Goal: Information Seeking & Learning: Learn about a topic

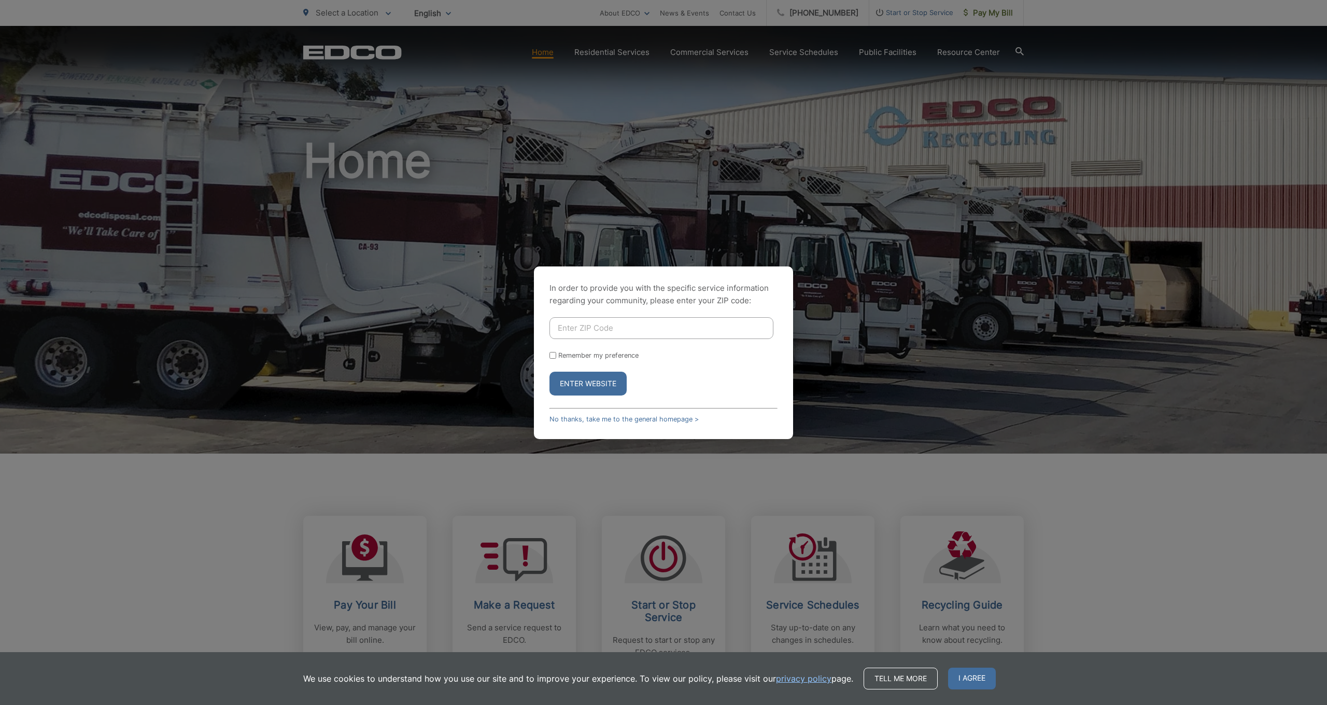
click at [594, 332] on input "Enter ZIP Code" at bounding box center [662, 328] width 224 height 22
type input "92028"
click at [588, 383] on button "Enter Website" at bounding box center [588, 384] width 77 height 24
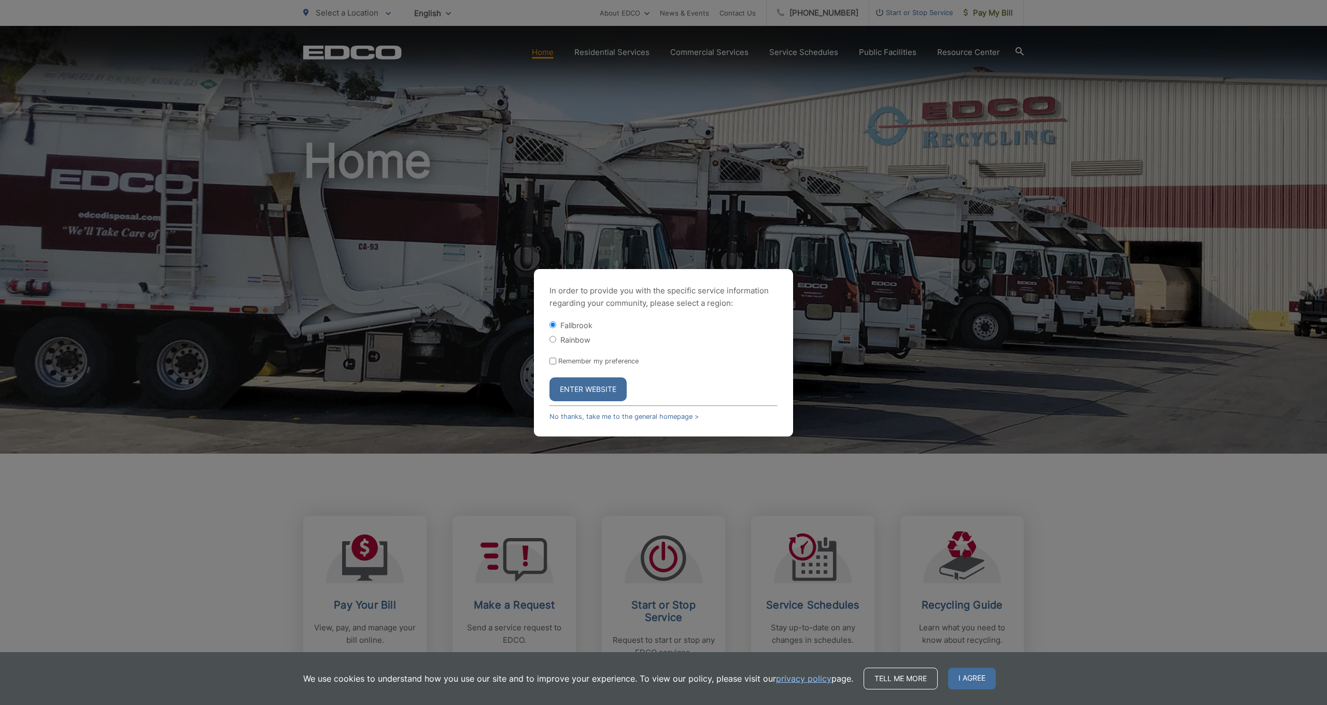
click at [591, 382] on button "Enter Website" at bounding box center [588, 389] width 77 height 24
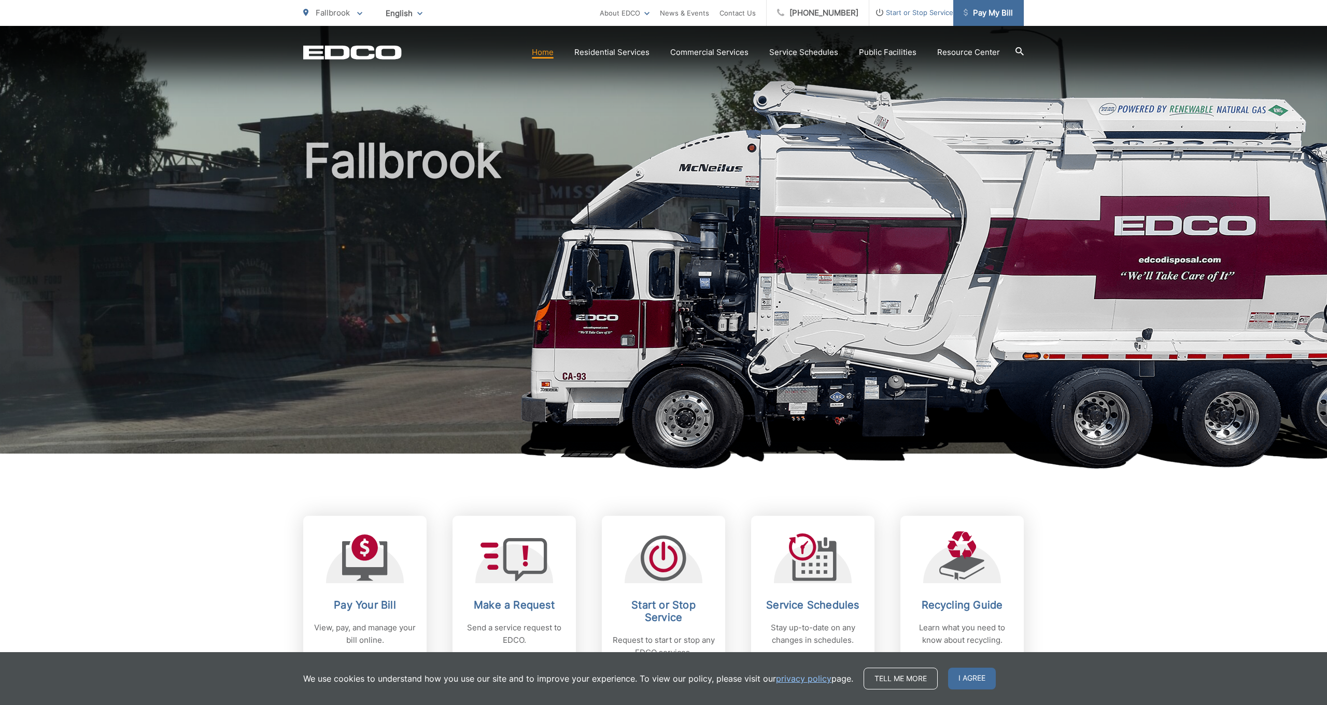
click at [996, 11] on span "Pay My Bill" at bounding box center [988, 13] width 49 height 12
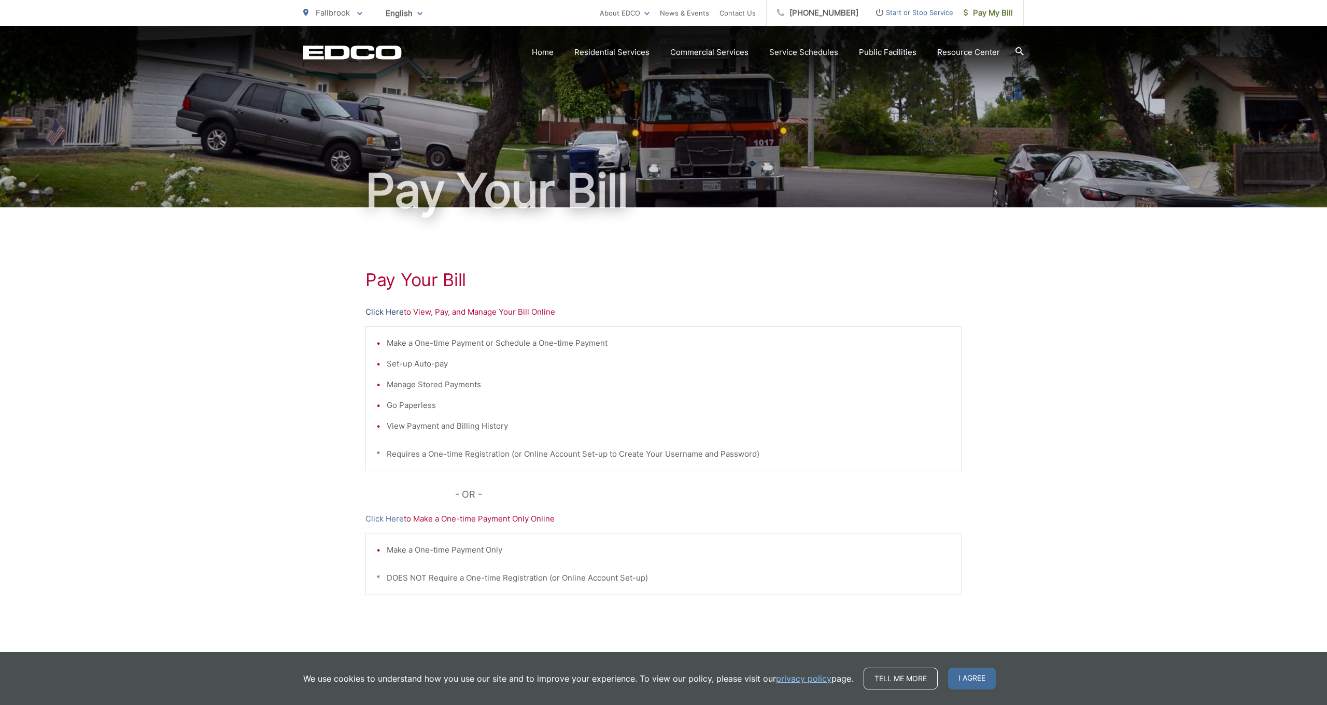
click at [378, 312] on link "Click Here" at bounding box center [385, 312] width 38 height 12
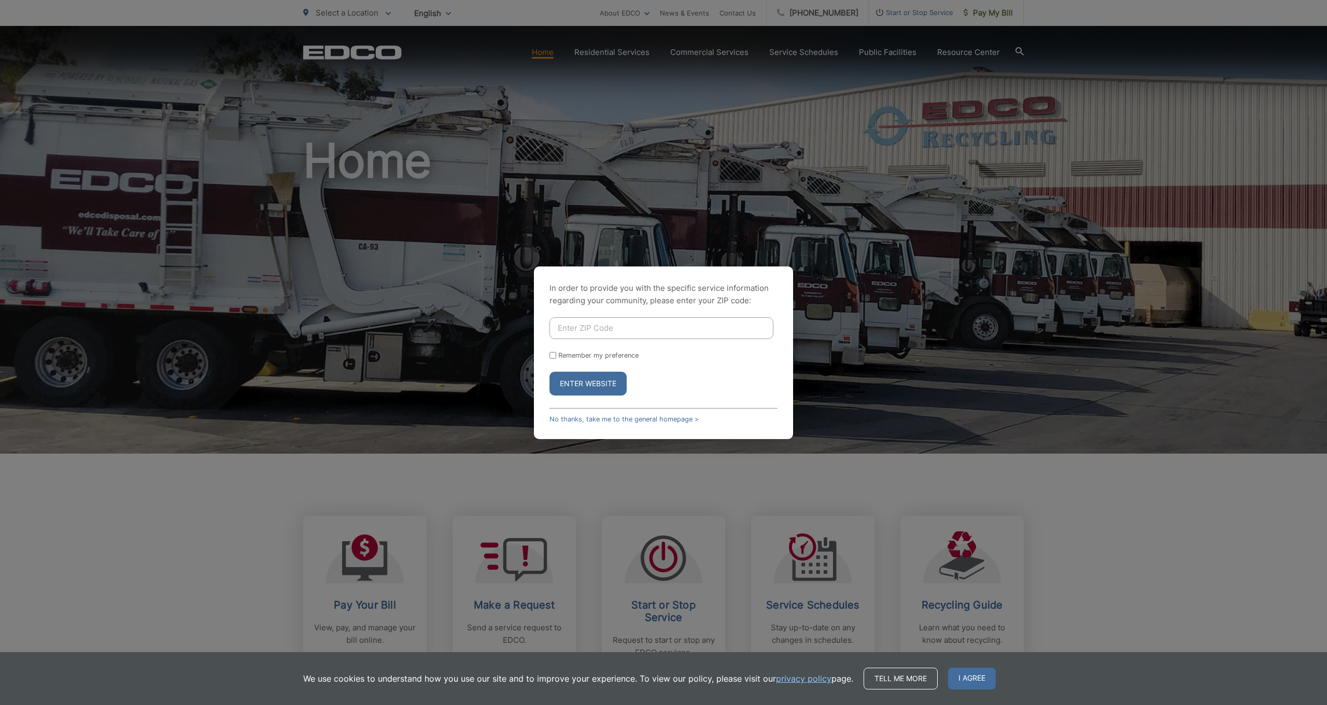
click at [644, 322] on input "Enter ZIP Code" at bounding box center [662, 328] width 224 height 22
type input "92028"
click at [579, 379] on button "Enter Website" at bounding box center [588, 384] width 77 height 24
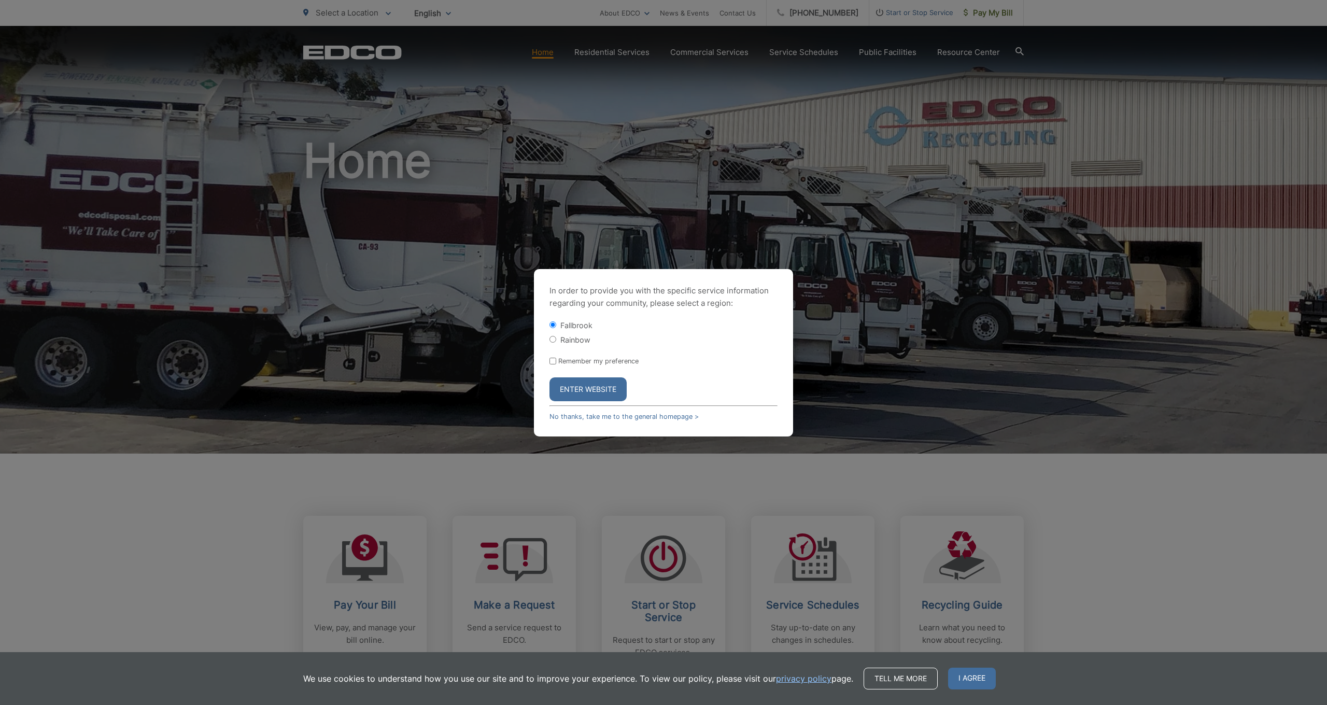
drag, startPoint x: 584, startPoint y: 388, endPoint x: 563, endPoint y: 360, distance: 35.5
click at [570, 363] on form "Fallbrook Rainbow Remember my preference Enter Website" at bounding box center [664, 360] width 228 height 81
click at [552, 360] on input "Remember my preference" at bounding box center [553, 361] width 7 height 7
checkbox input "true"
click at [585, 400] on button "Enter Website" at bounding box center [588, 389] width 77 height 24
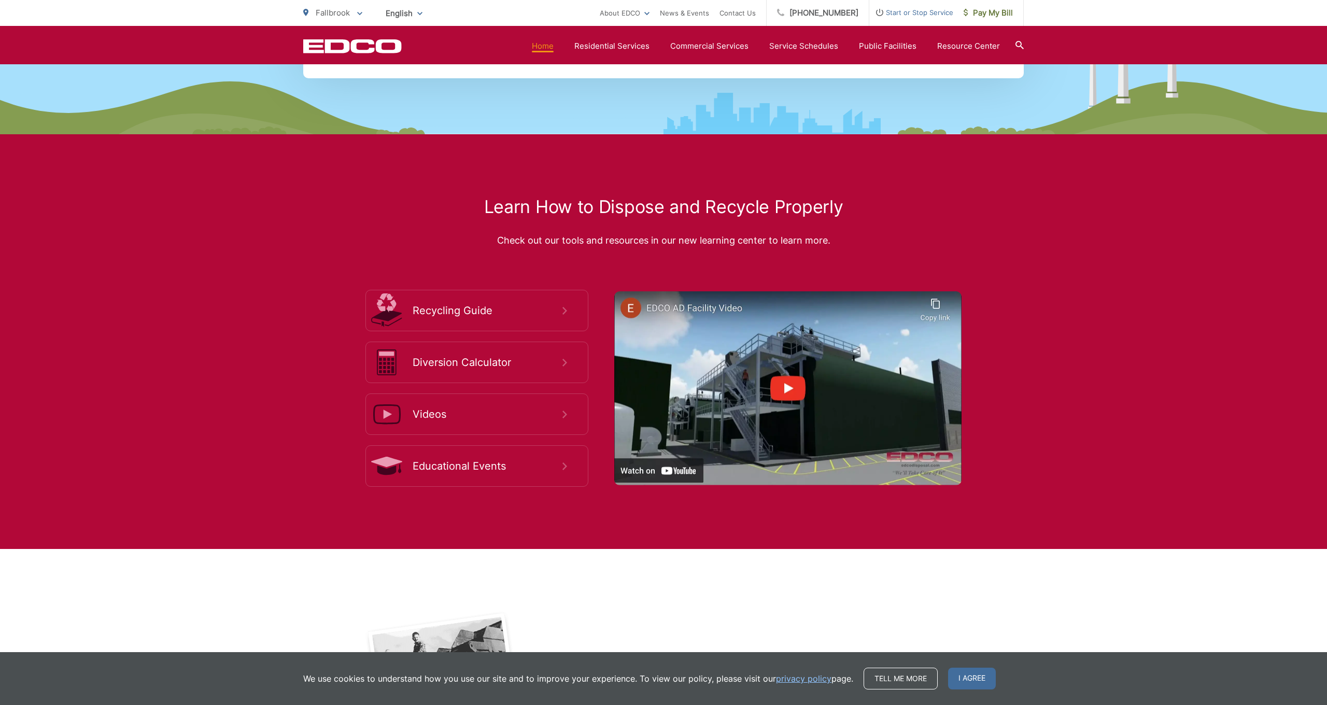
scroll to position [1757, 0]
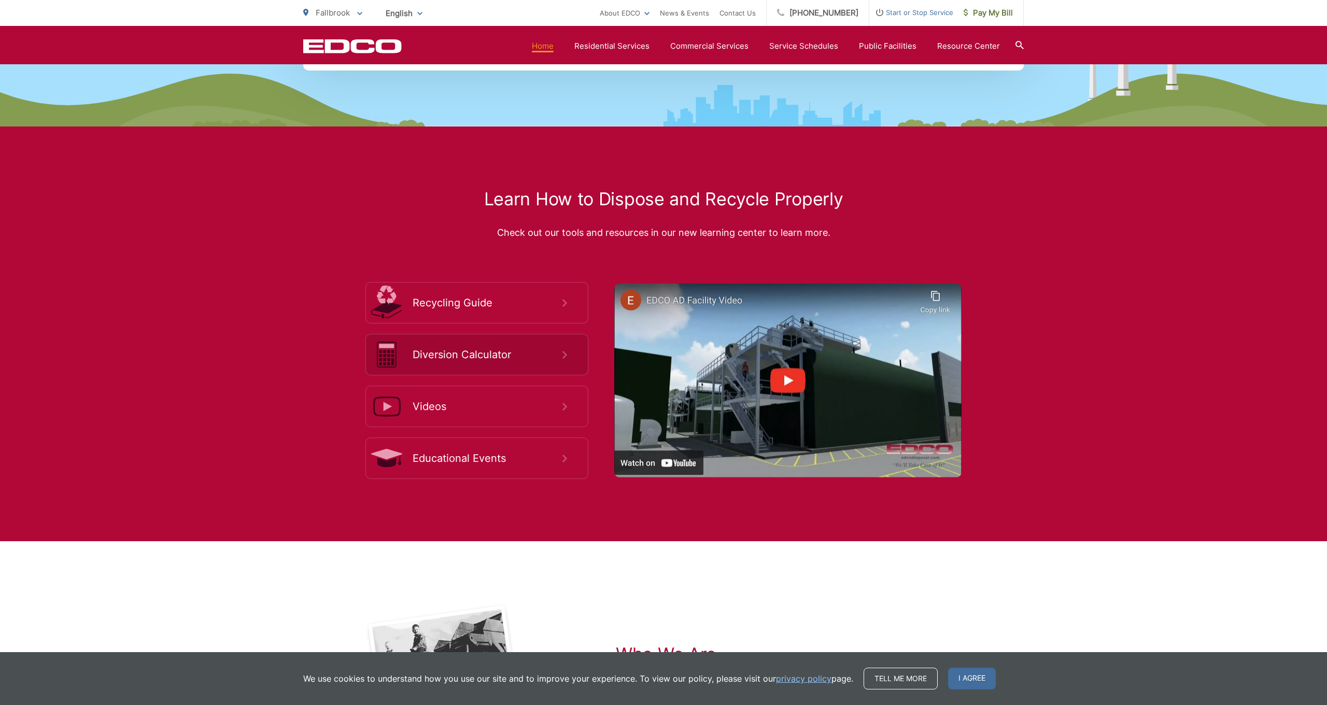
click at [547, 361] on span "Diversion Calculator" at bounding box center [488, 354] width 150 height 12
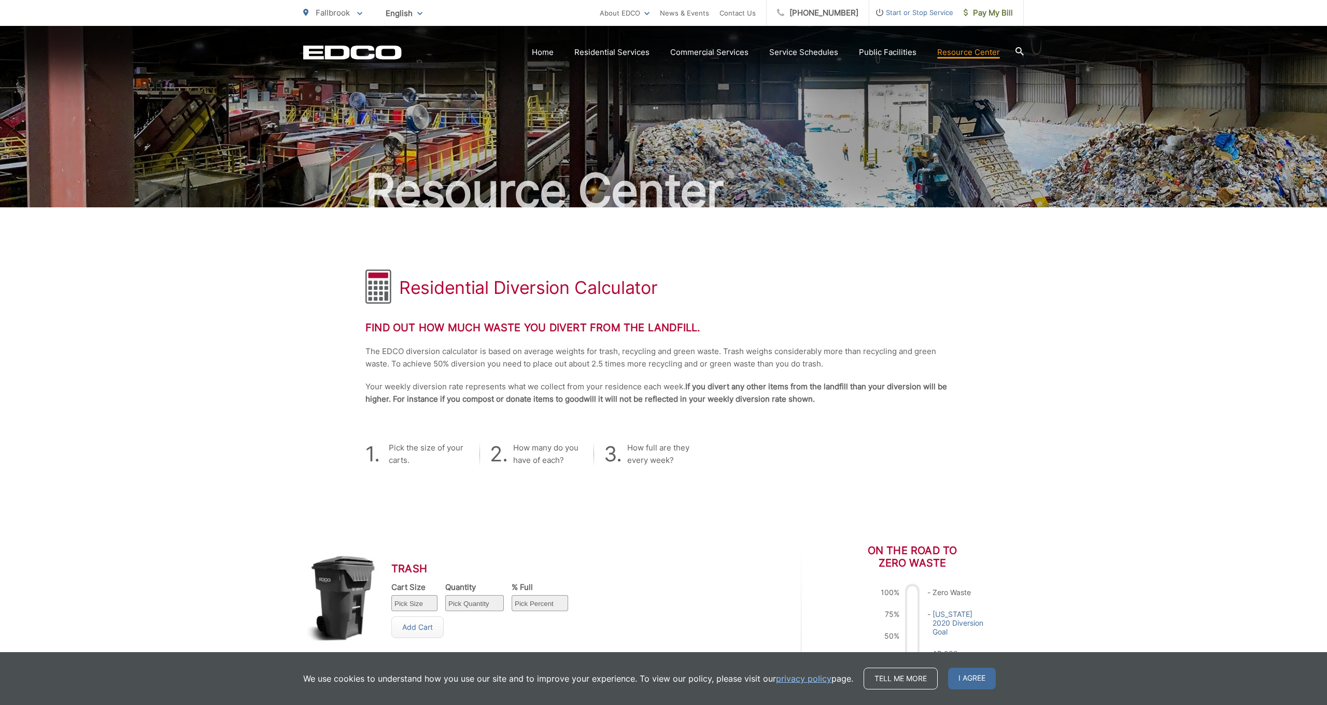
click at [1021, 51] on icon at bounding box center [1020, 51] width 8 height 8
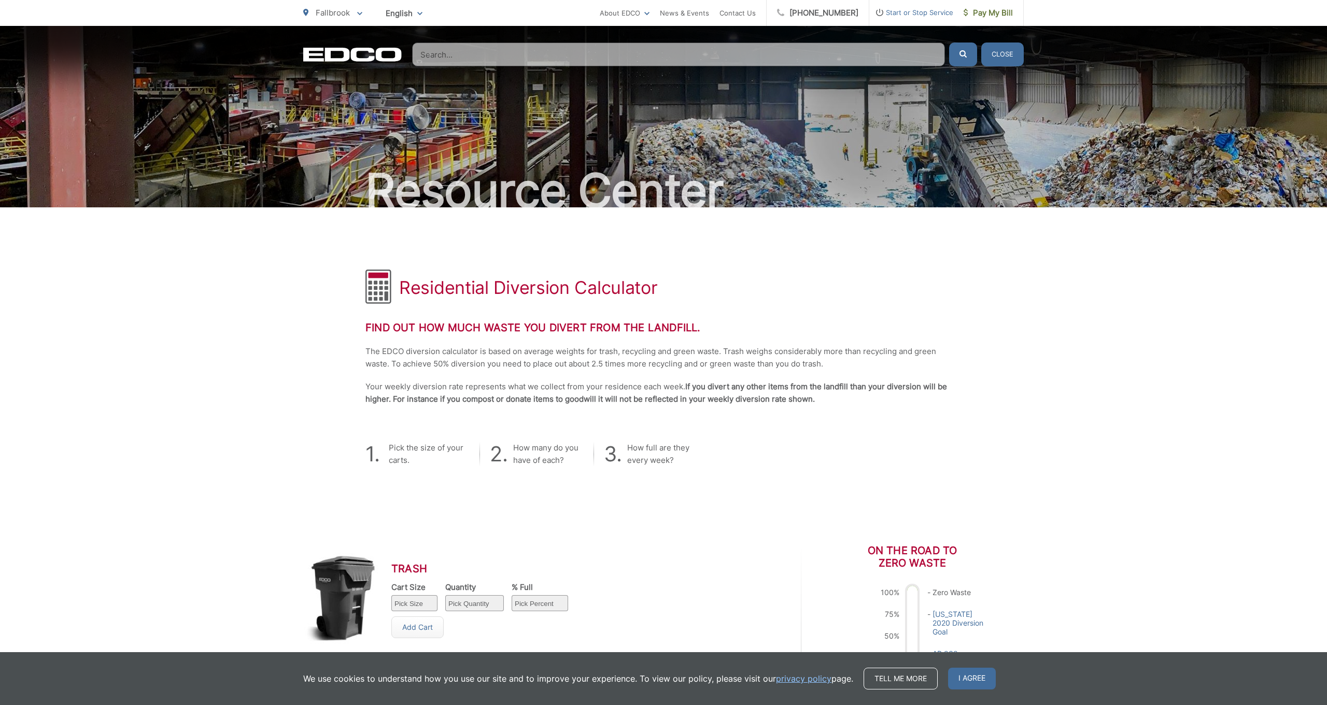
click at [491, 55] on input "Search" at bounding box center [678, 55] width 533 height 24
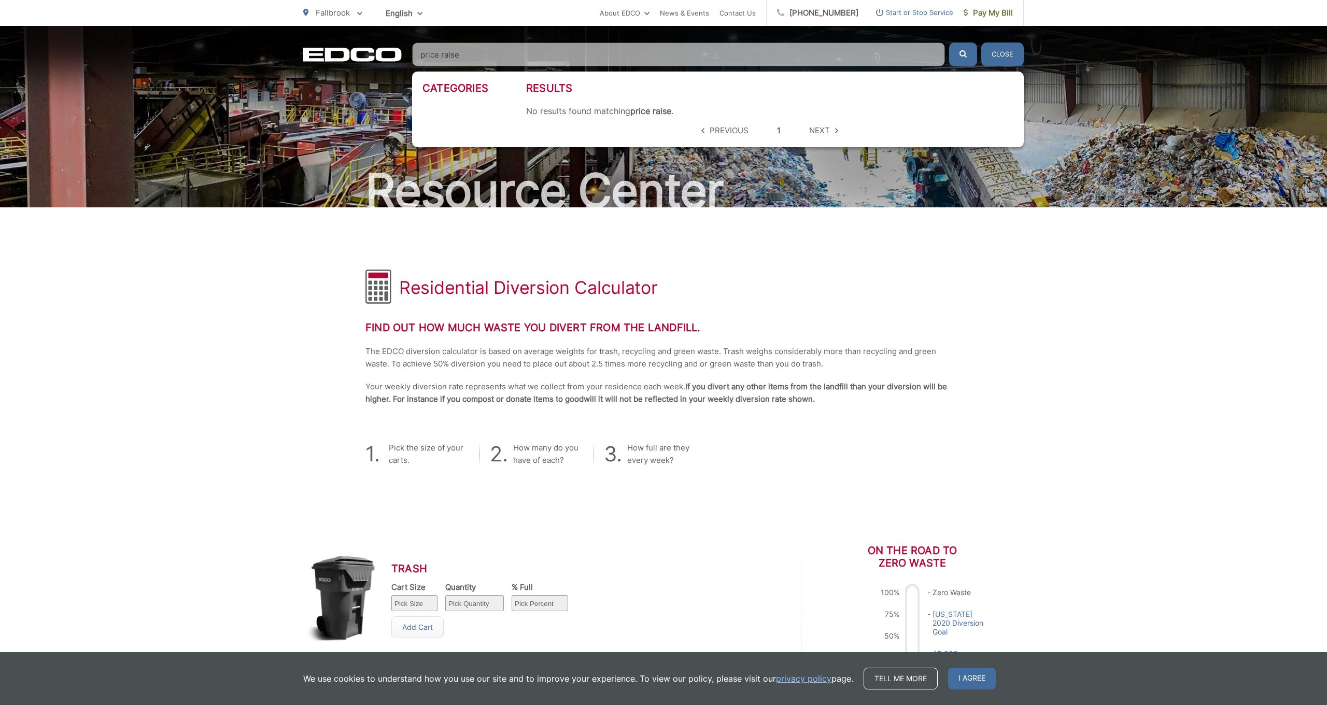
click at [963, 54] on button "submit" at bounding box center [963, 55] width 28 height 24
click at [778, 130] on link "1" at bounding box center [779, 130] width 4 height 12
click at [779, 132] on link "1" at bounding box center [779, 130] width 4 height 12
drag, startPoint x: 469, startPoint y: 54, endPoint x: 403, endPoint y: 54, distance: 65.3
click at [404, 54] on section "Home Residential Services Curbside Pickup Recycling Organic Recycling Trash Hou…" at bounding box center [713, 55] width 622 height 24
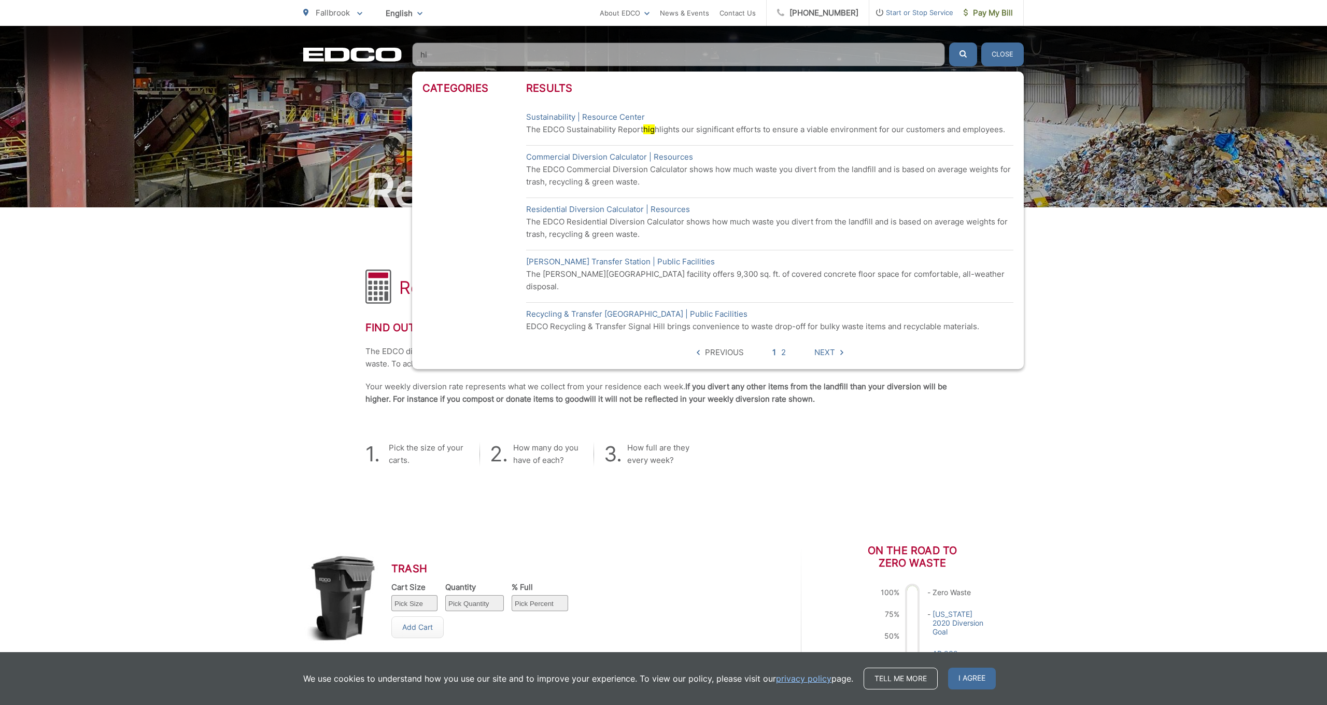
type input "h"
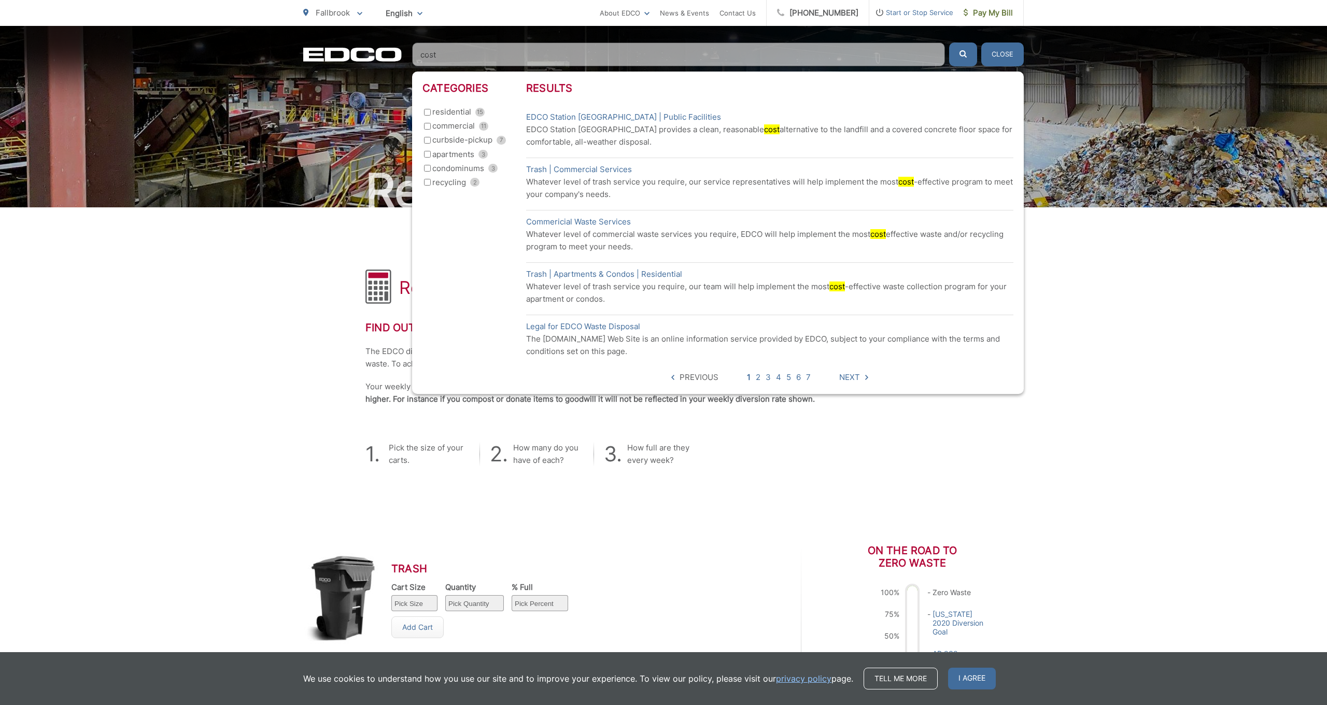
type input "cost"
click at [426, 111] on input "residential 15" at bounding box center [427, 112] width 7 height 7
checkbox input "true"
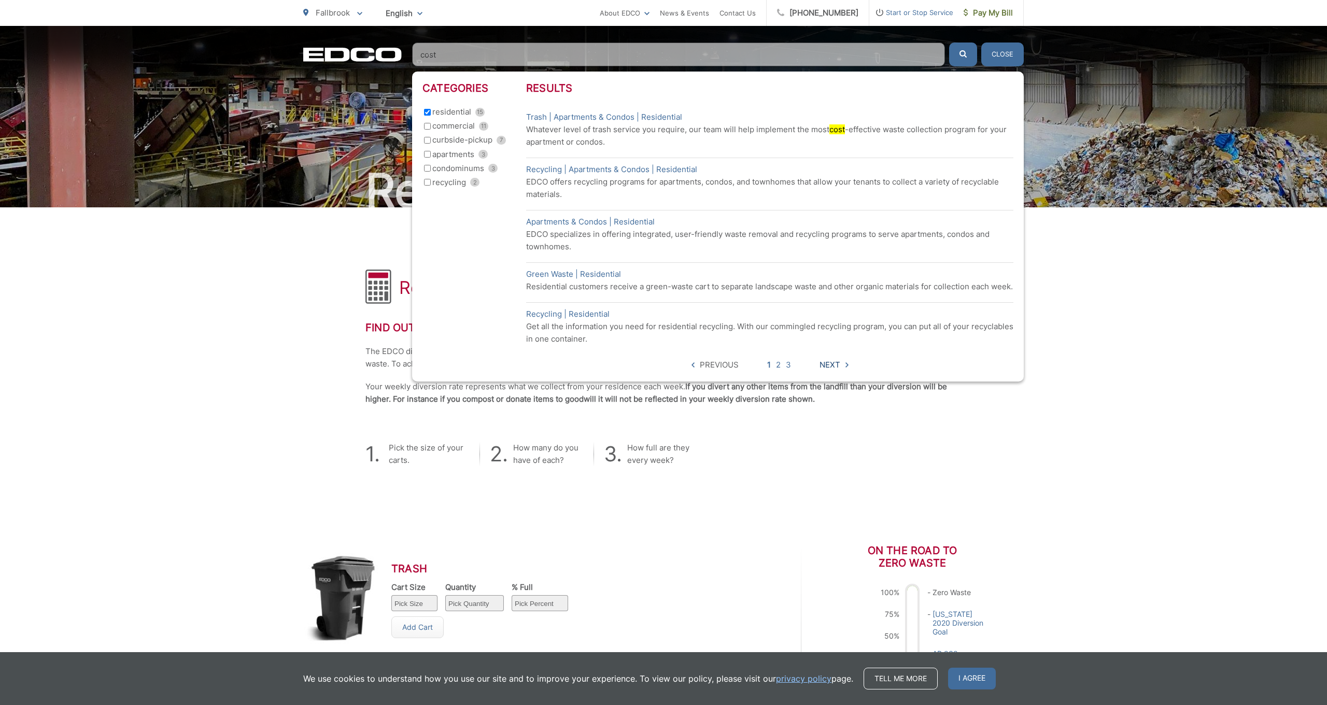
click at [837, 367] on span "Next" at bounding box center [830, 365] width 21 height 12
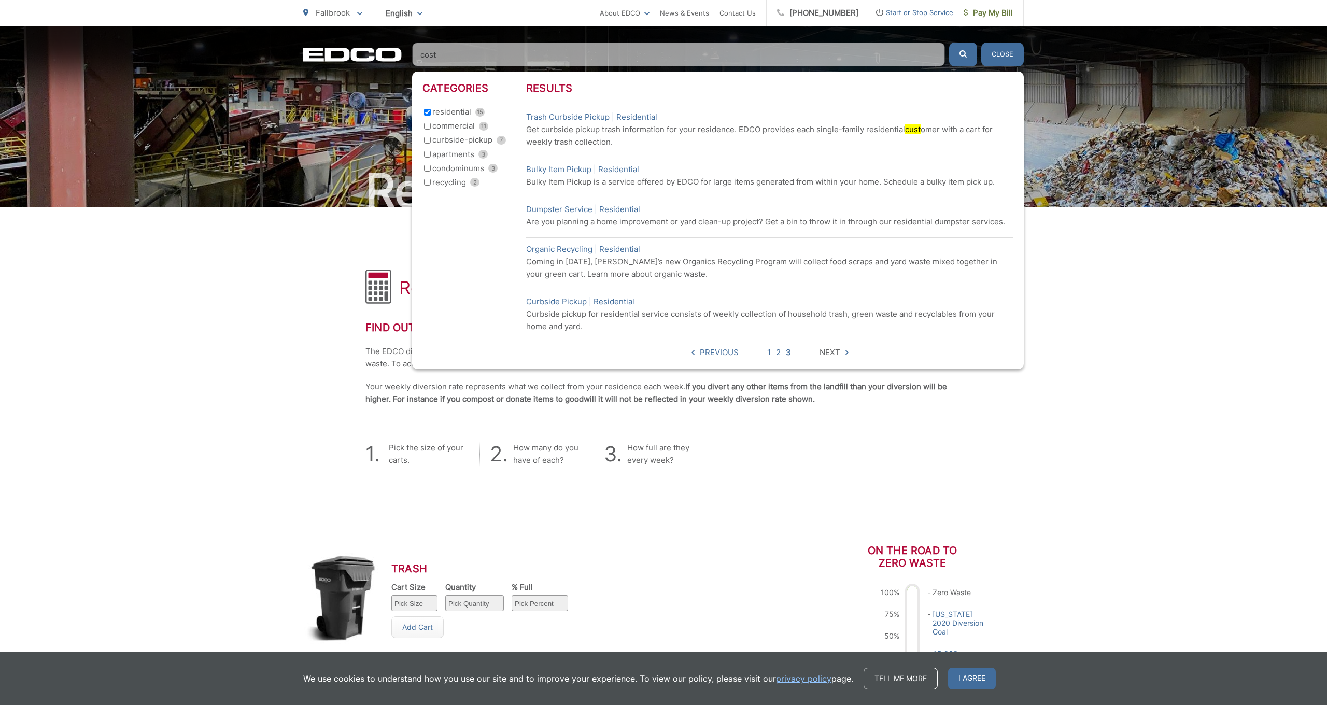
click at [1009, 55] on button "Close" at bounding box center [1002, 55] width 43 height 24
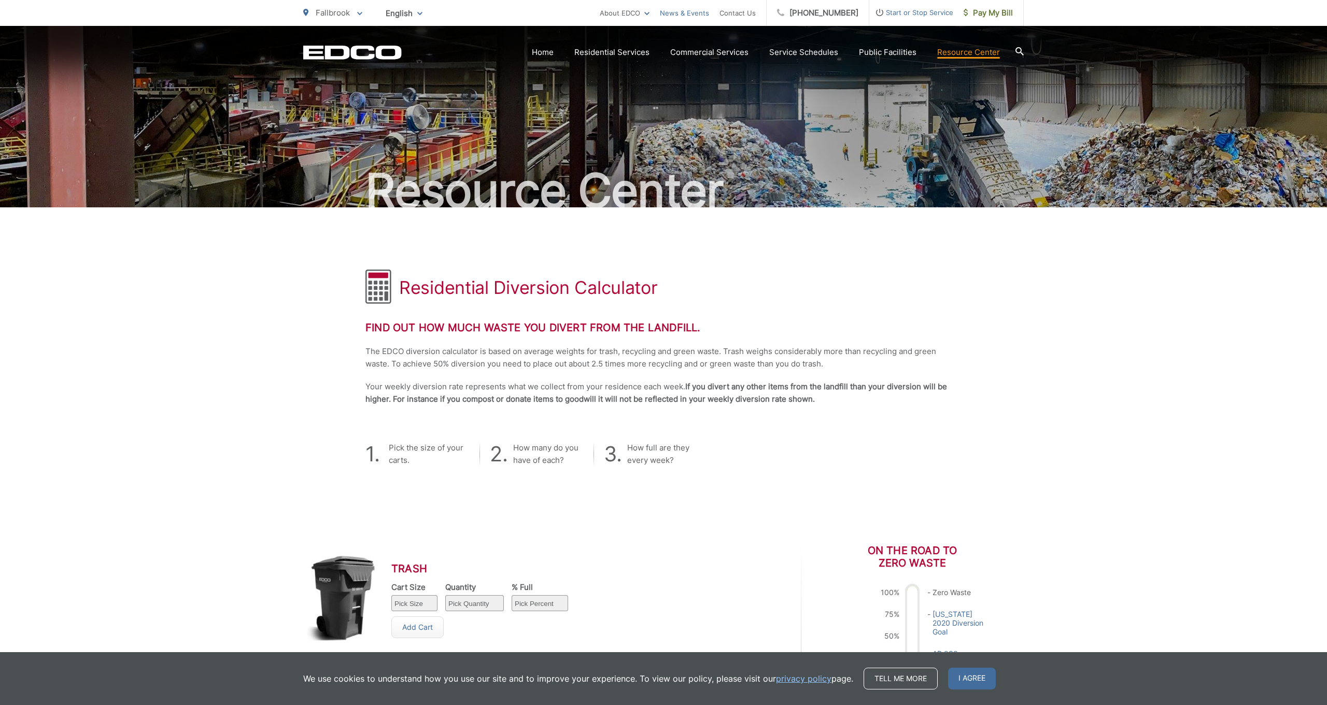
click at [687, 13] on link "News & Events" at bounding box center [684, 13] width 49 height 12
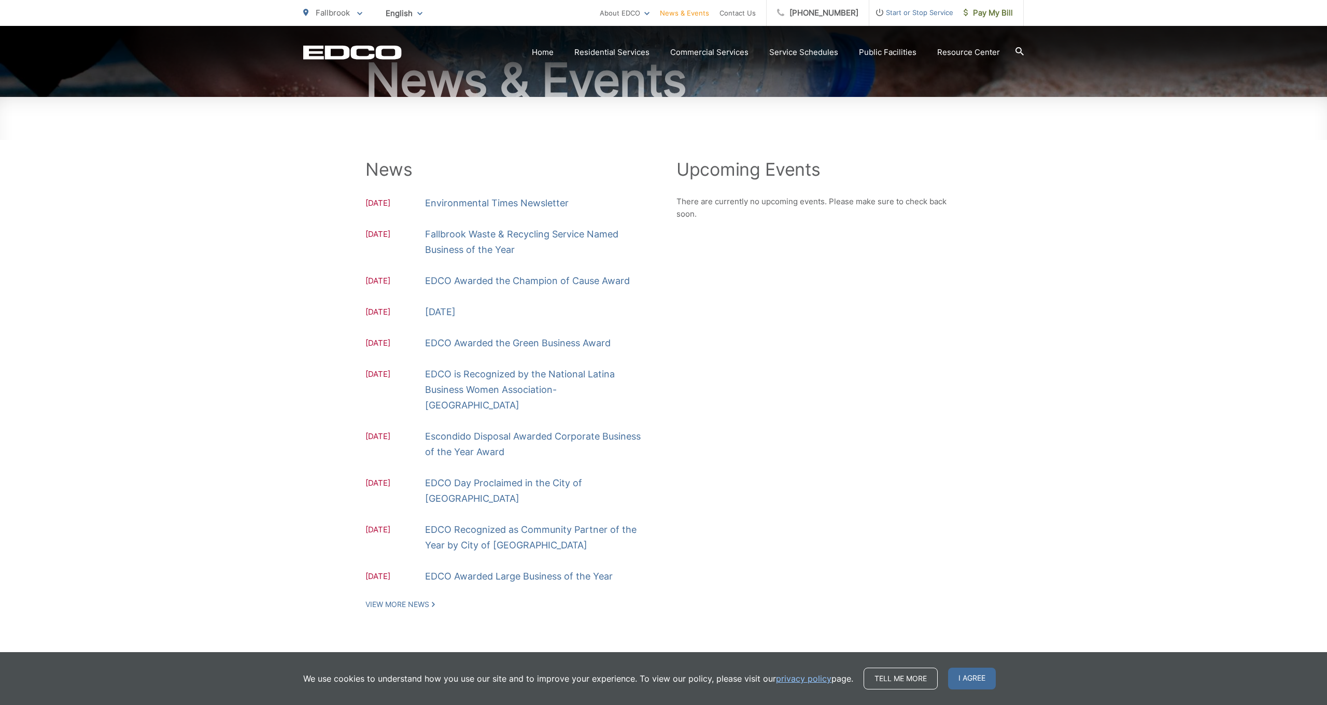
scroll to position [110, 0]
